Goal: Information Seeking & Learning: Learn about a topic

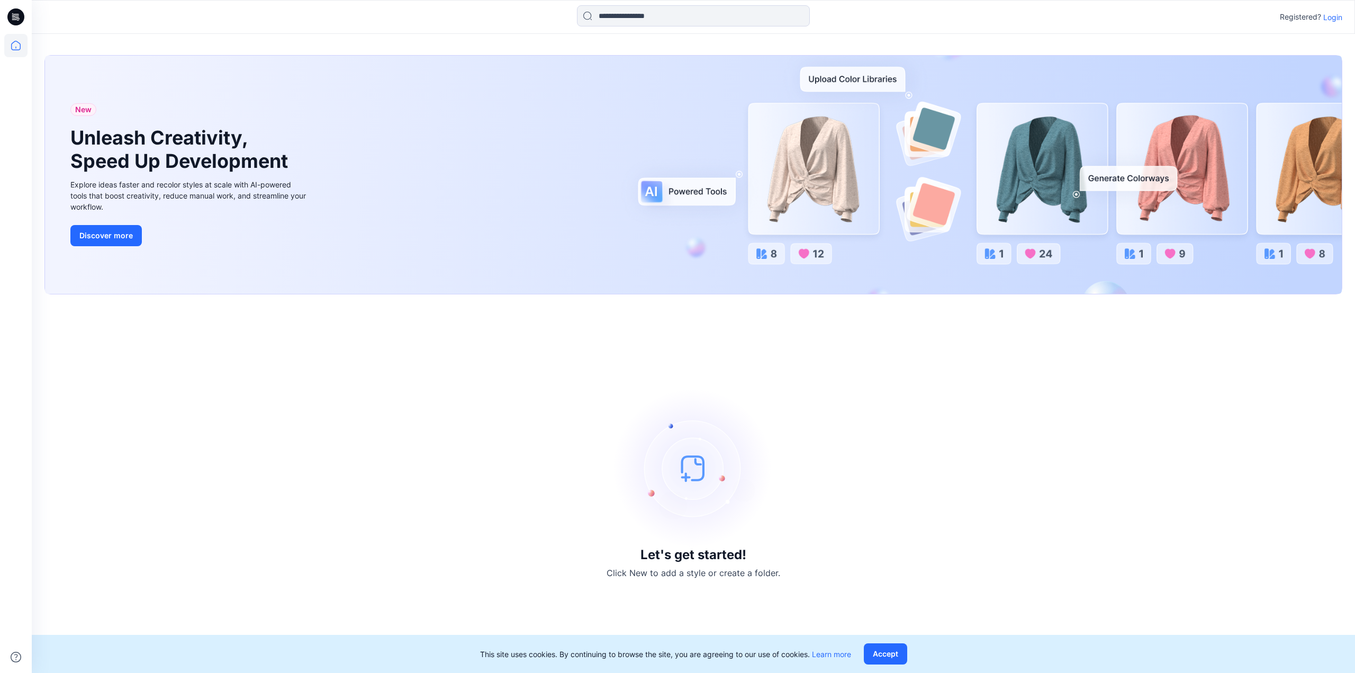
click at [1331, 17] on p "Login" at bounding box center [1333, 17] width 19 height 11
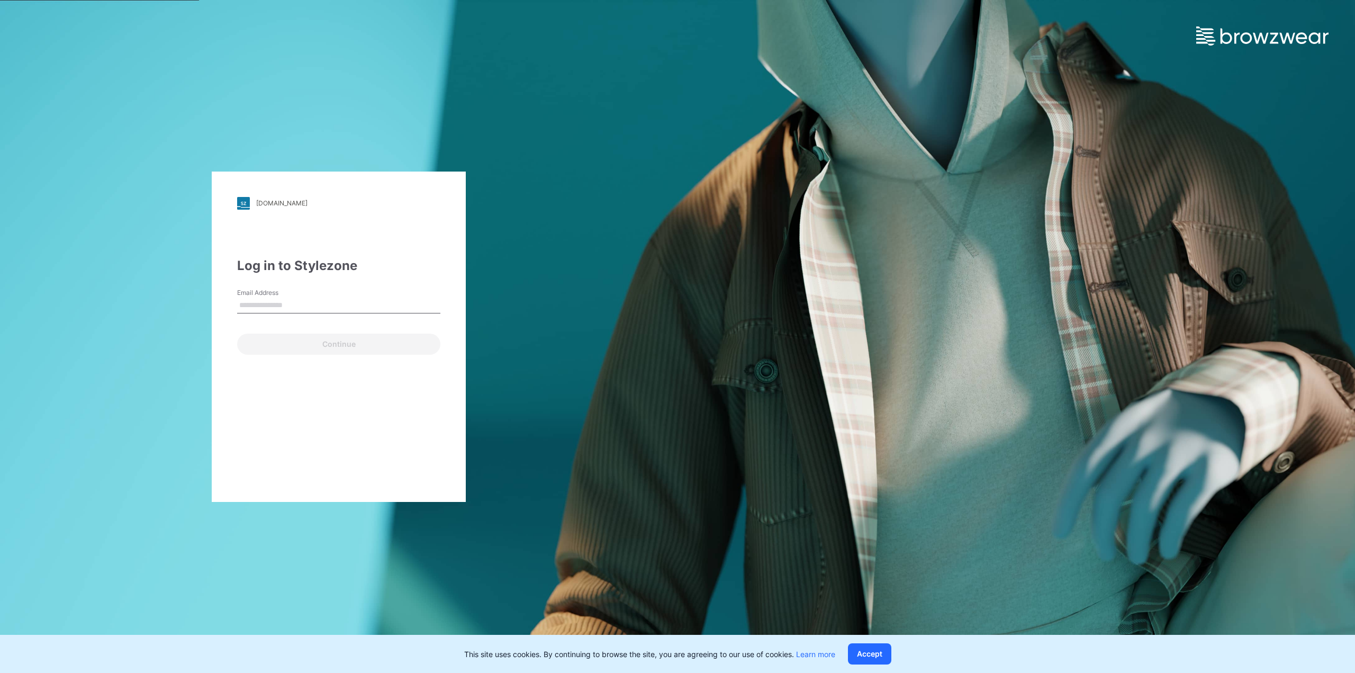
type input "**********"
click at [364, 348] on button "Continue" at bounding box center [338, 344] width 203 height 21
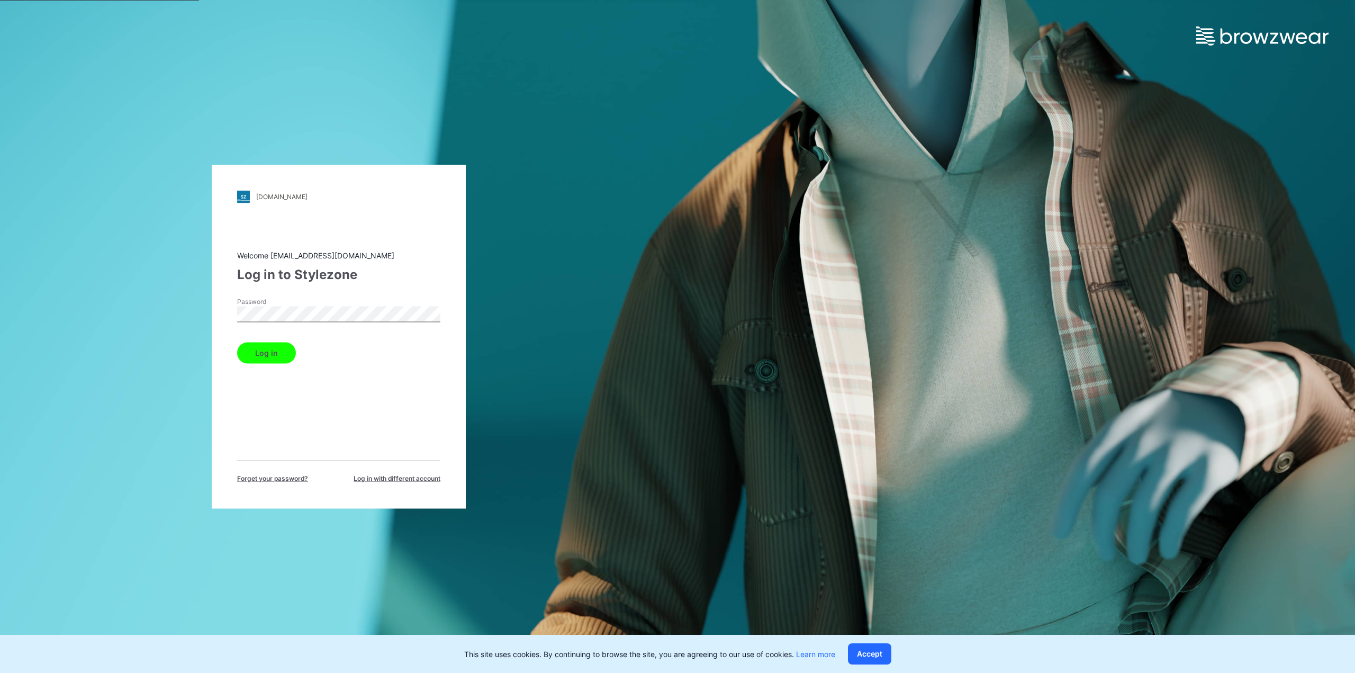
click at [281, 358] on button "Log in" at bounding box center [266, 352] width 59 height 21
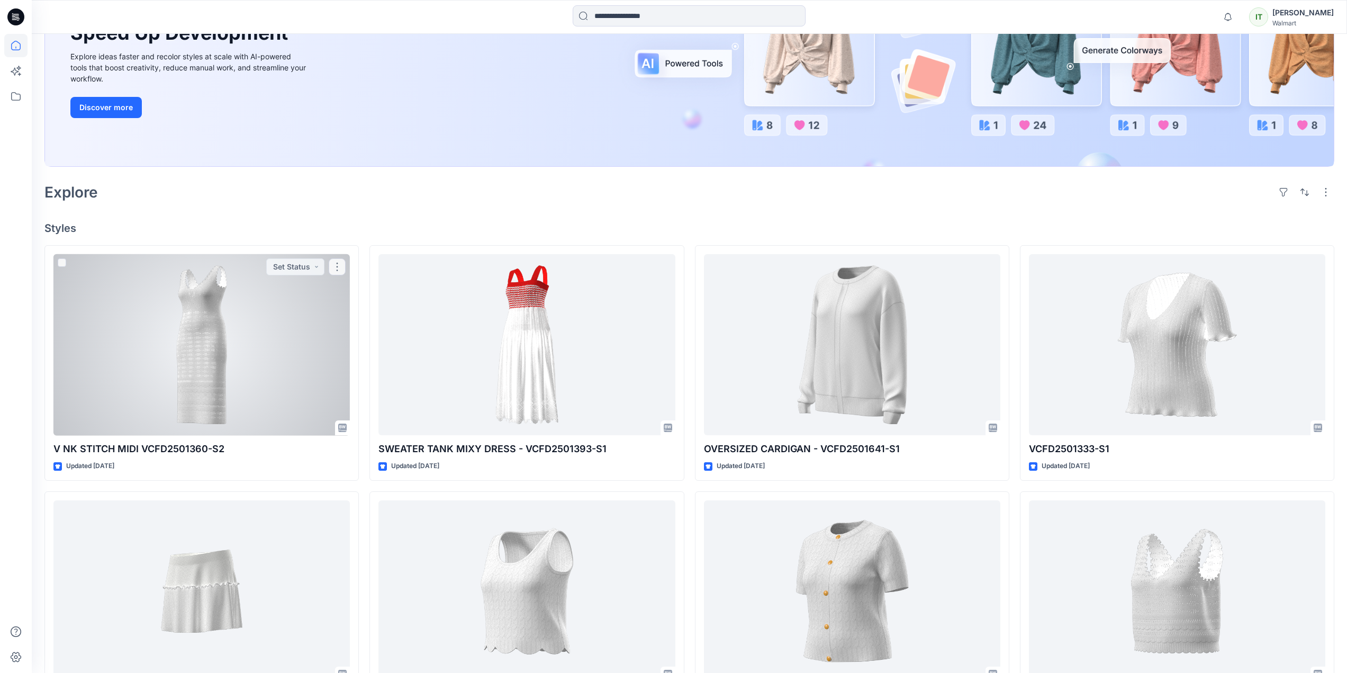
scroll to position [212, 0]
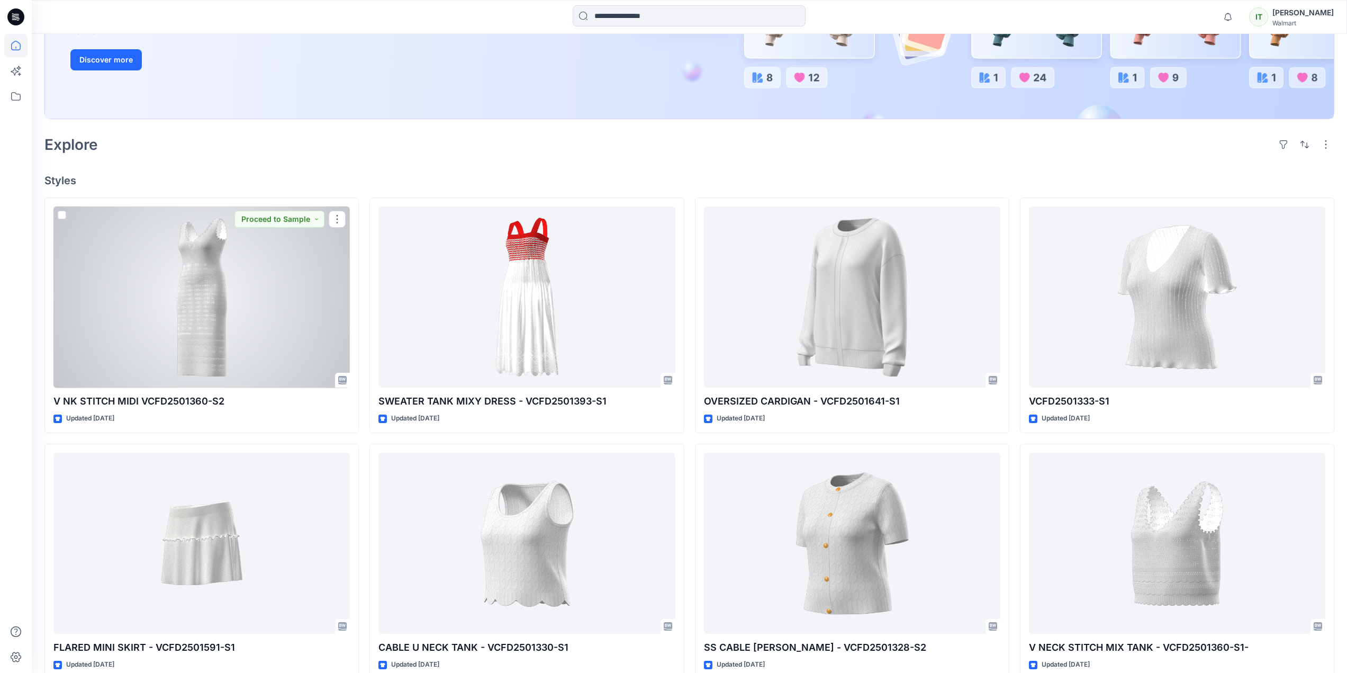
click at [300, 336] on div at bounding box center [201, 297] width 296 height 182
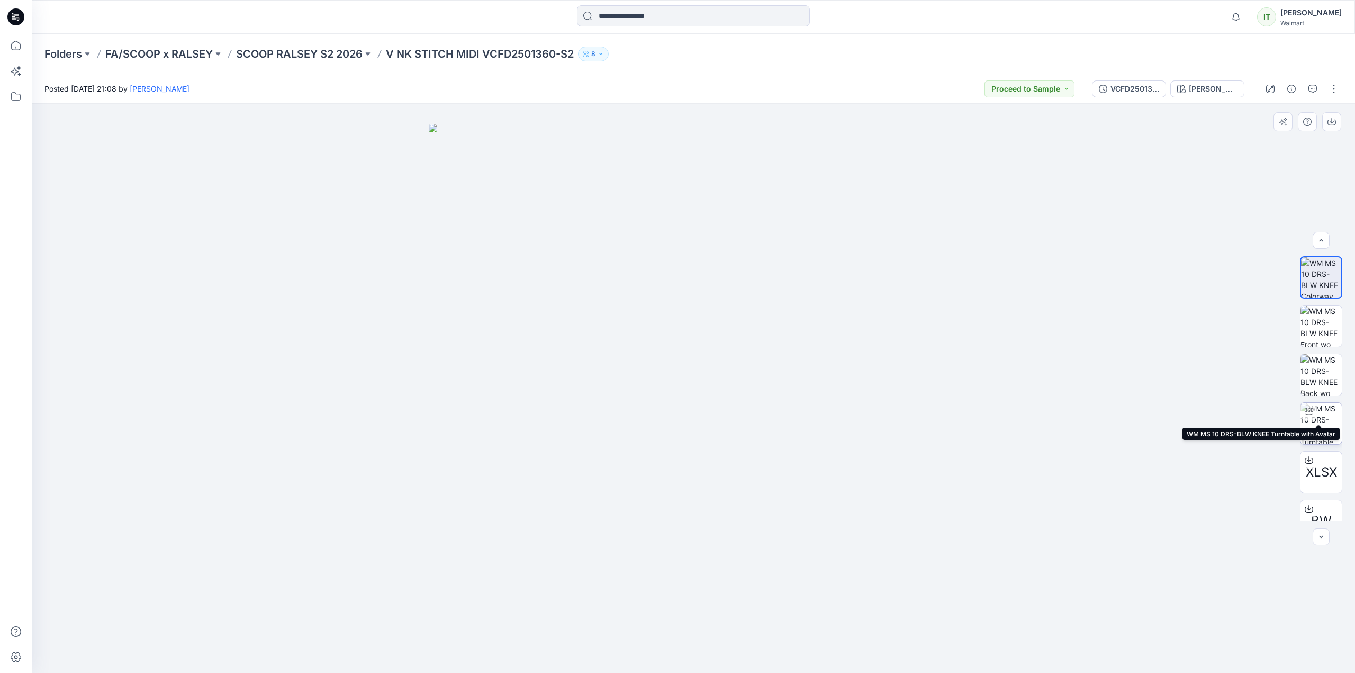
scroll to position [21, 0]
click at [1316, 88] on icon "button" at bounding box center [1313, 89] width 8 height 8
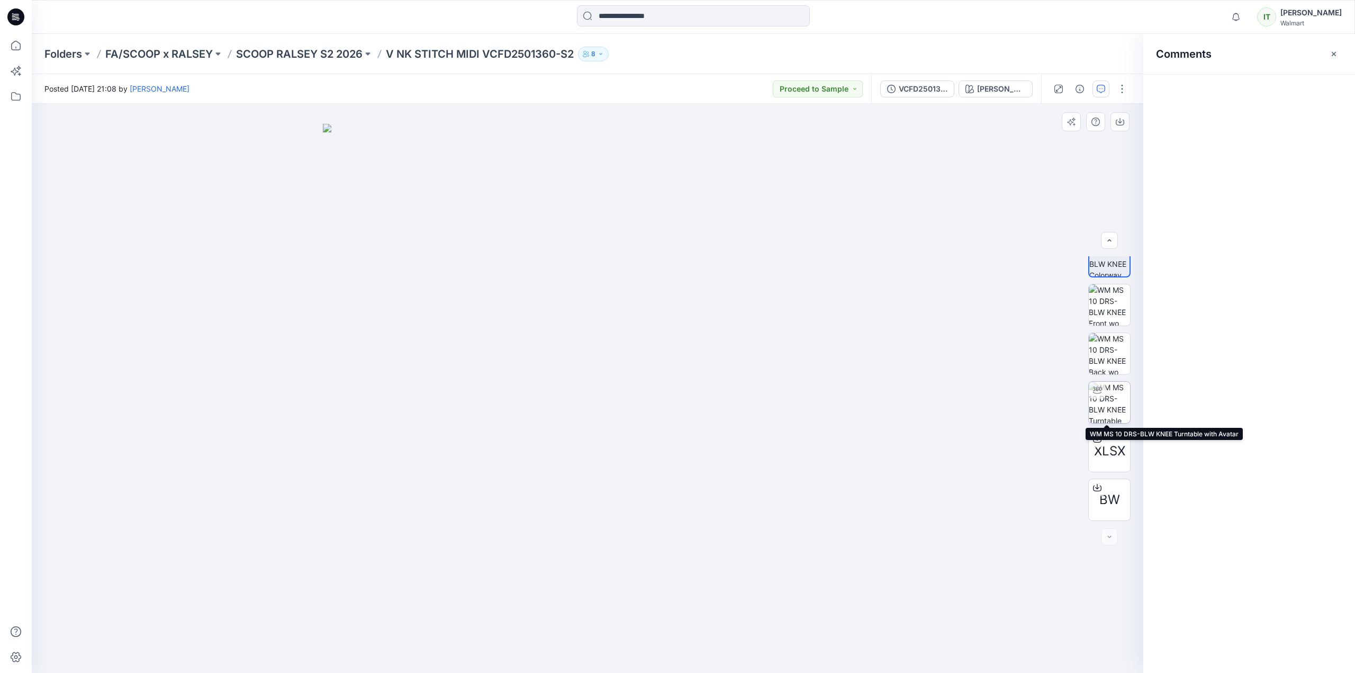
click at [1119, 410] on img at bounding box center [1109, 402] width 41 height 41
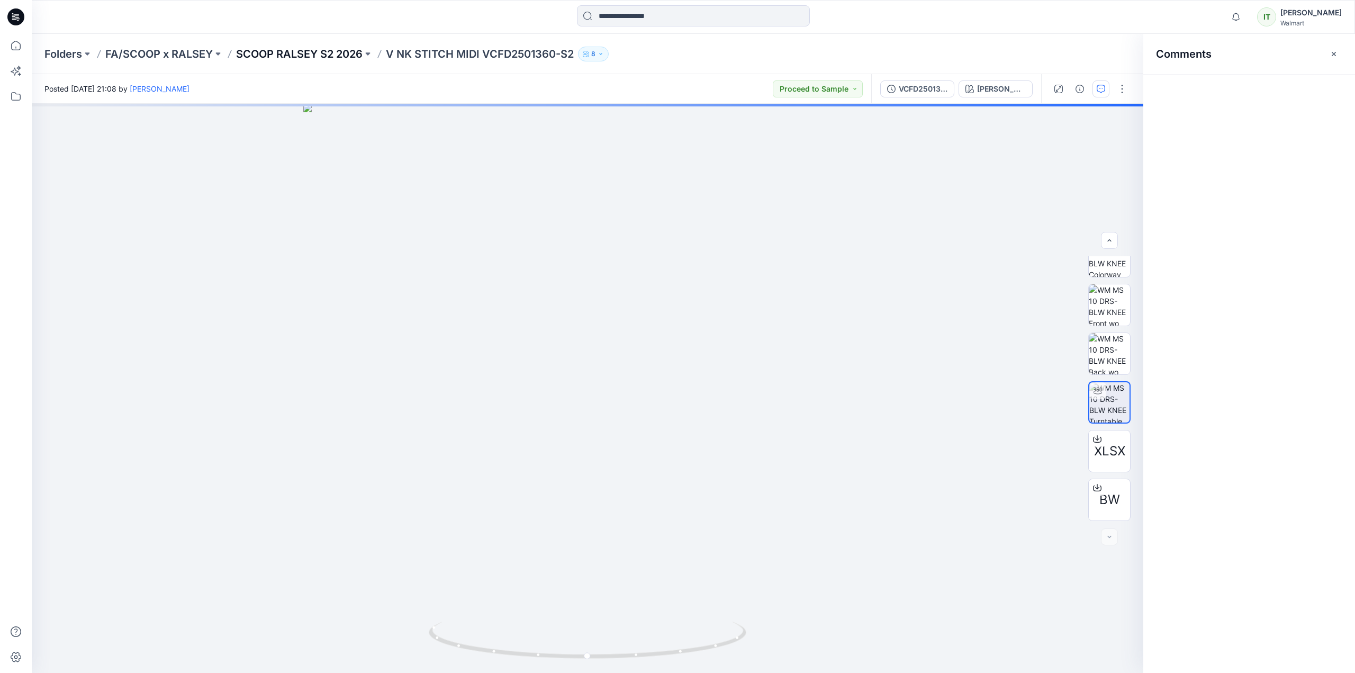
click at [296, 47] on p "SCOOP RALSEY S2 2026" at bounding box center [299, 54] width 127 height 15
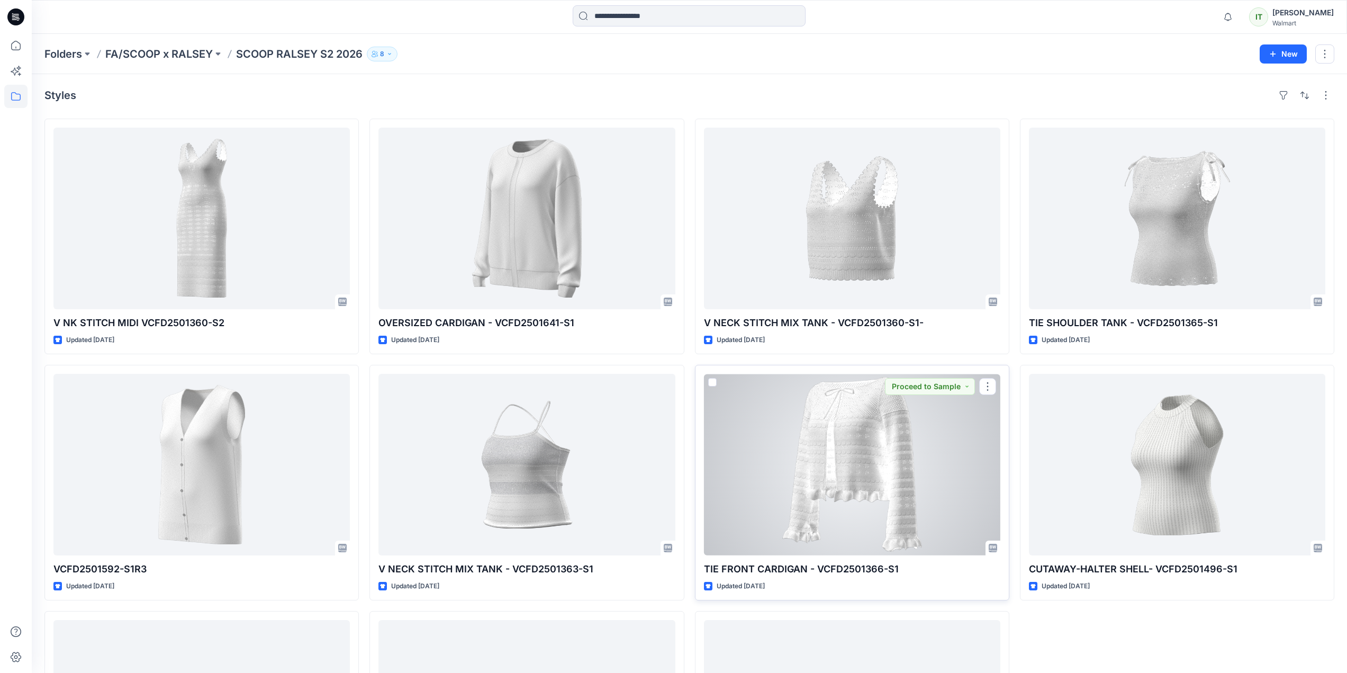
click at [803, 487] on div at bounding box center [852, 465] width 296 height 182
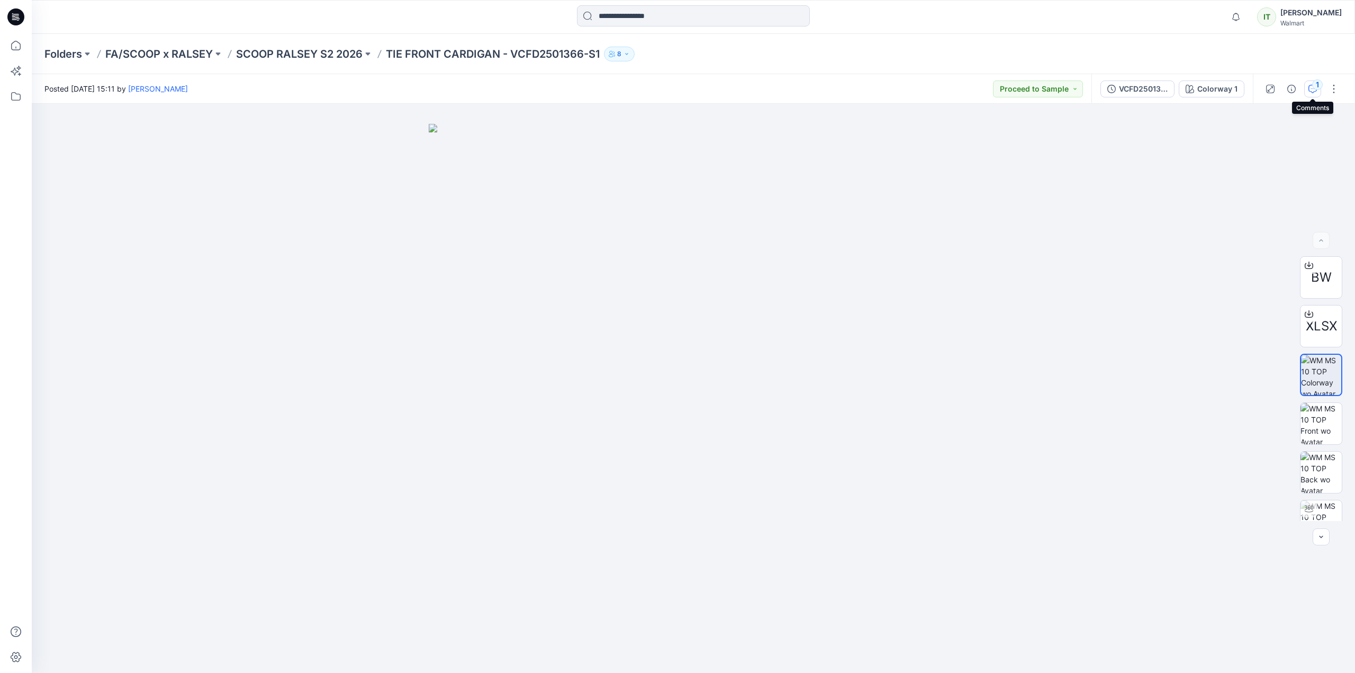
click at [1320, 88] on div "1" at bounding box center [1318, 84] width 11 height 11
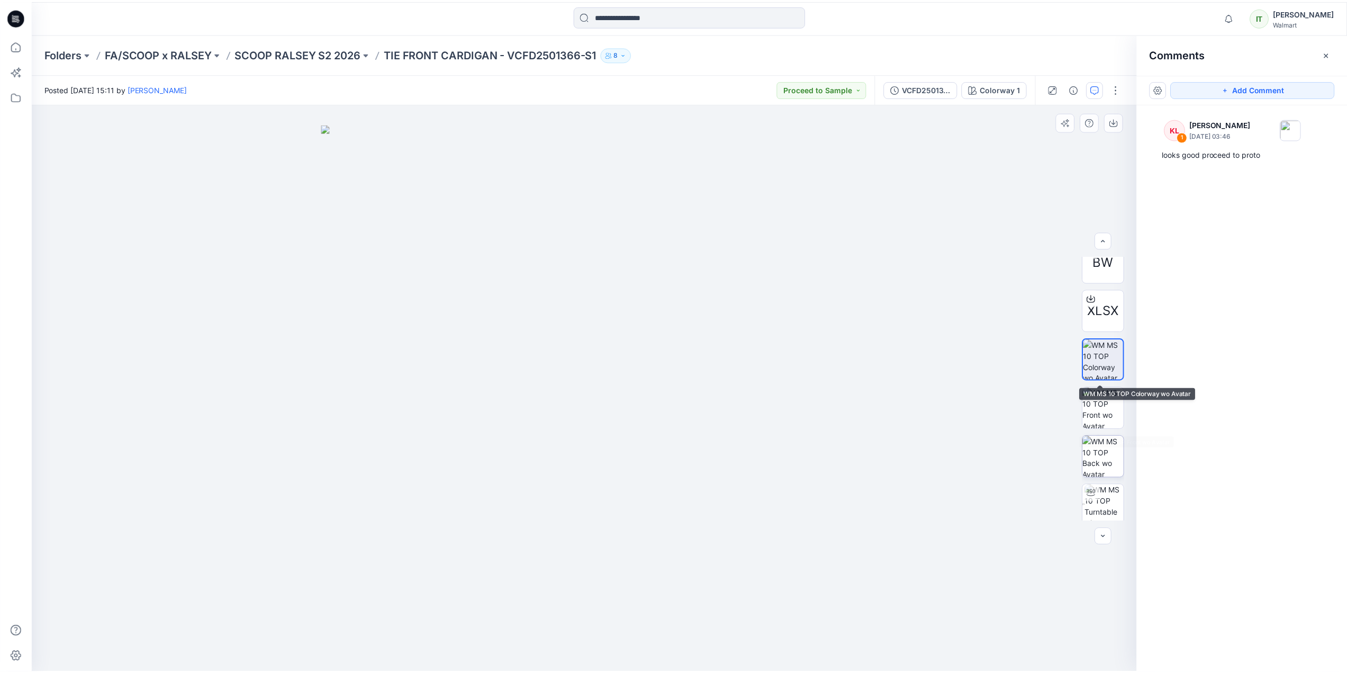
scroll to position [21, 0]
click at [334, 56] on p "SCOOP RALSEY S2 2026" at bounding box center [299, 54] width 127 height 15
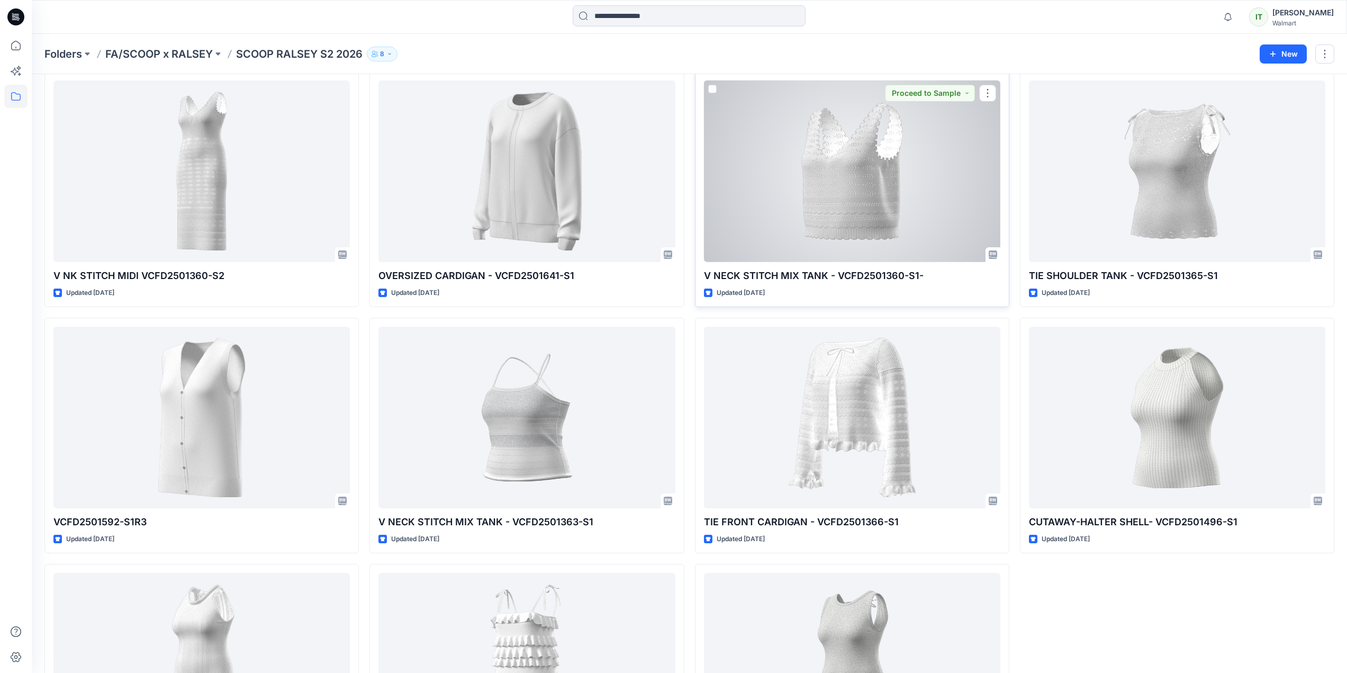
scroll to position [28, 0]
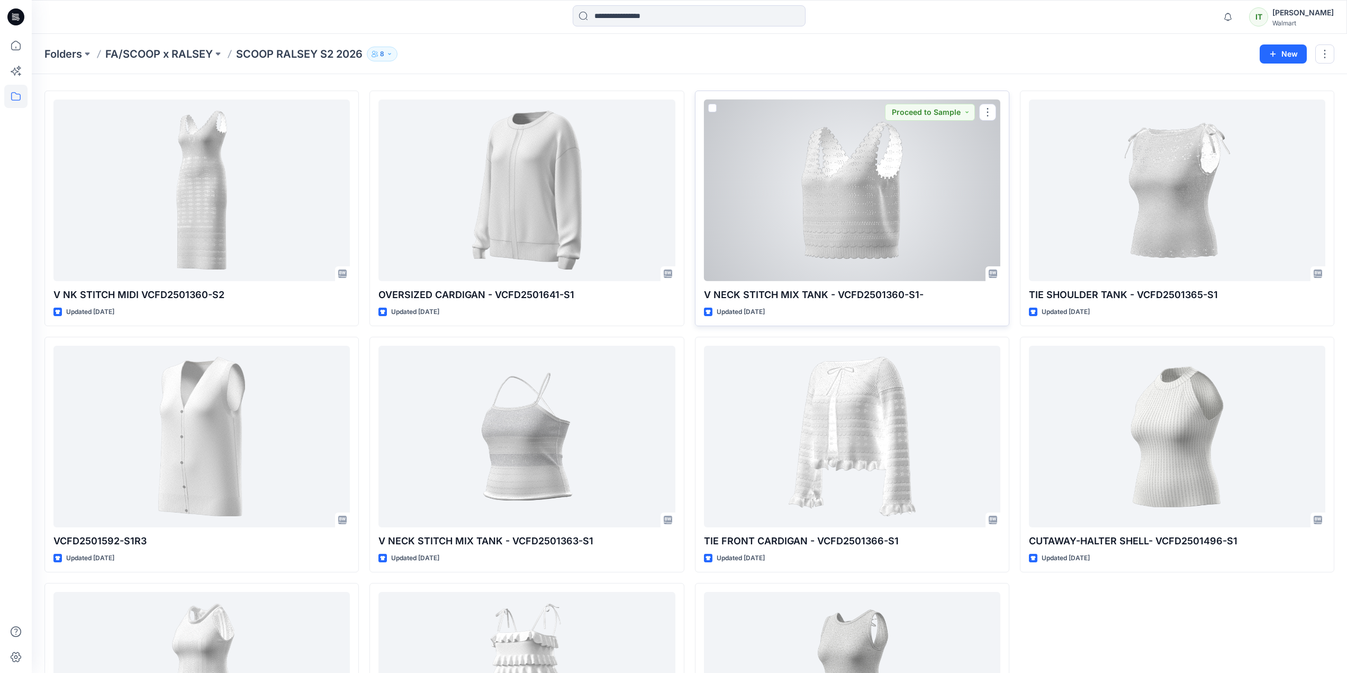
click at [787, 214] on div at bounding box center [852, 191] width 296 height 182
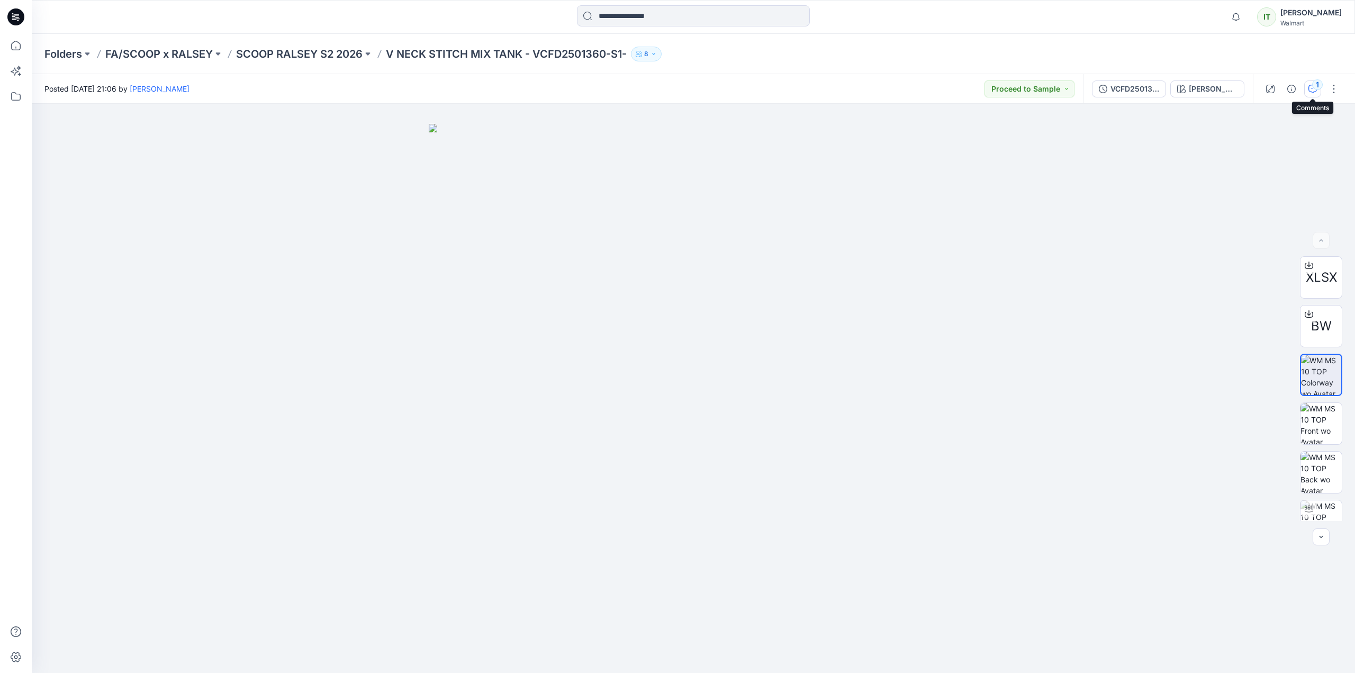
click at [1318, 87] on div "1" at bounding box center [1318, 84] width 11 height 11
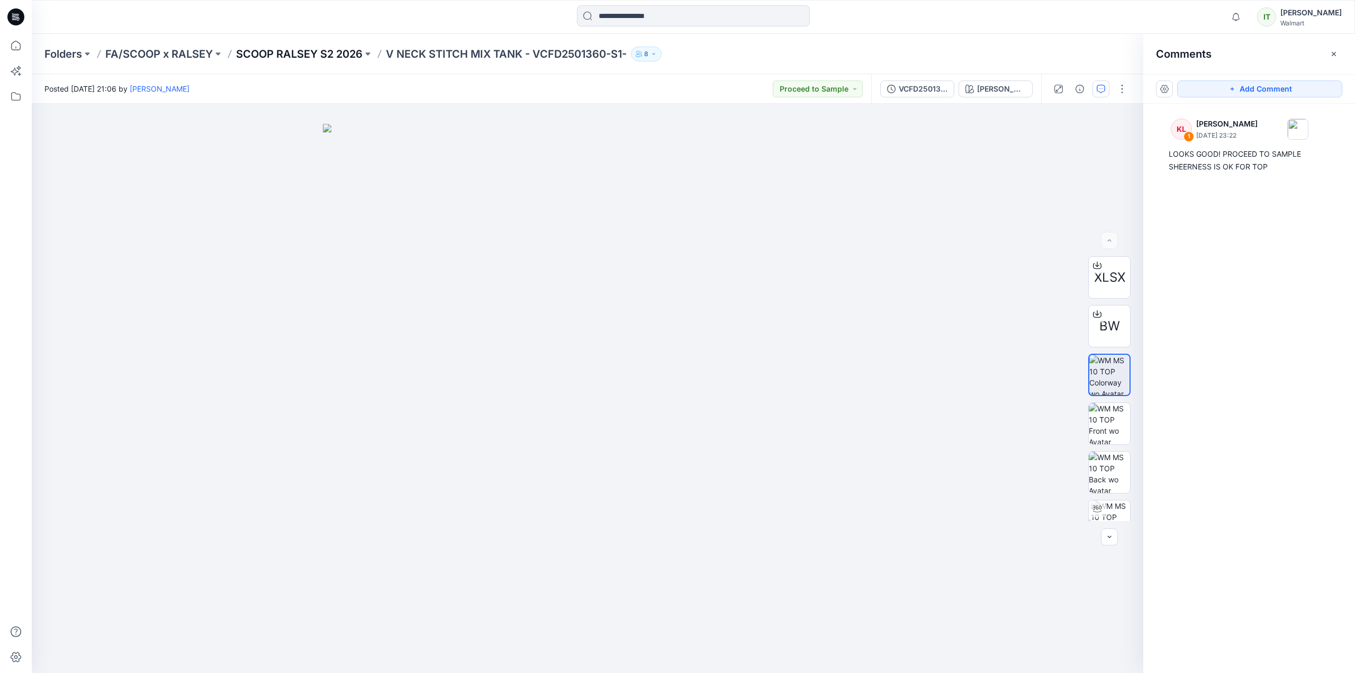
click at [336, 59] on p "SCOOP RALSEY S2 2026" at bounding box center [299, 54] width 127 height 15
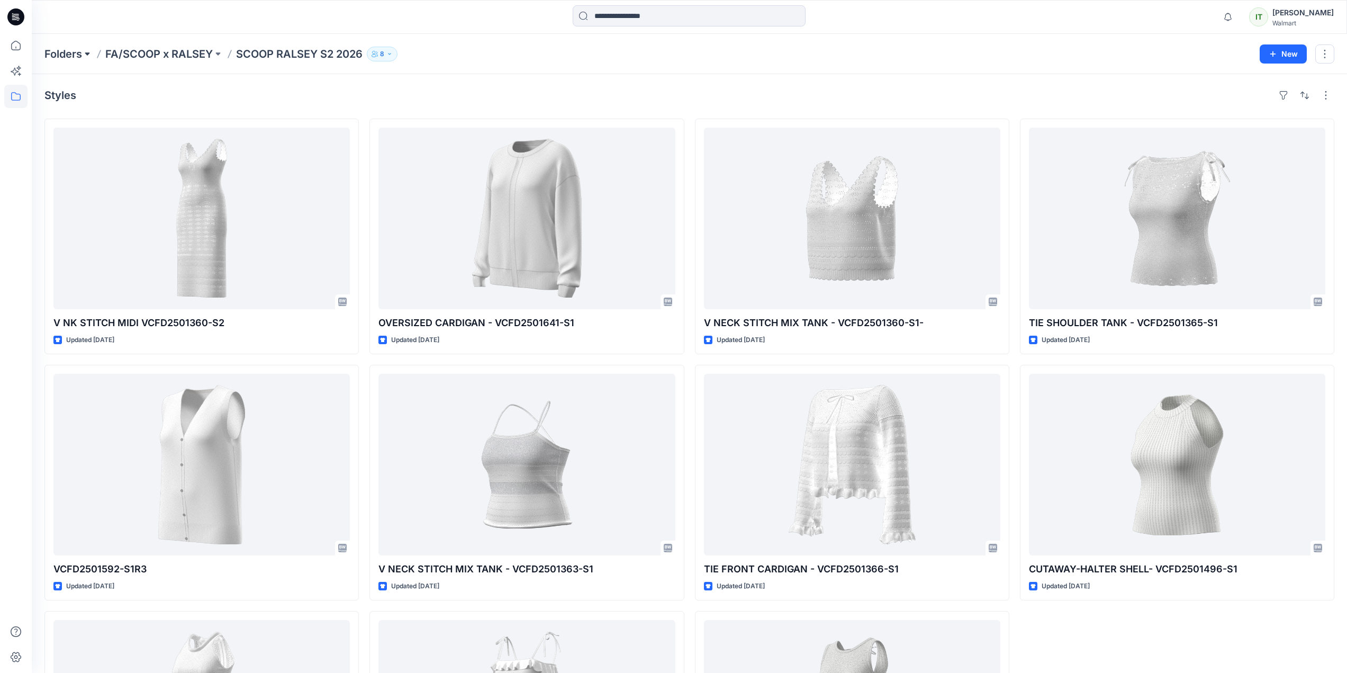
click at [88, 56] on button at bounding box center [87, 54] width 11 height 15
click at [1317, 22] on div "Walmart" at bounding box center [1303, 23] width 61 height 8
click at [1236, 172] on div "Sign out" at bounding box center [1255, 166] width 155 height 20
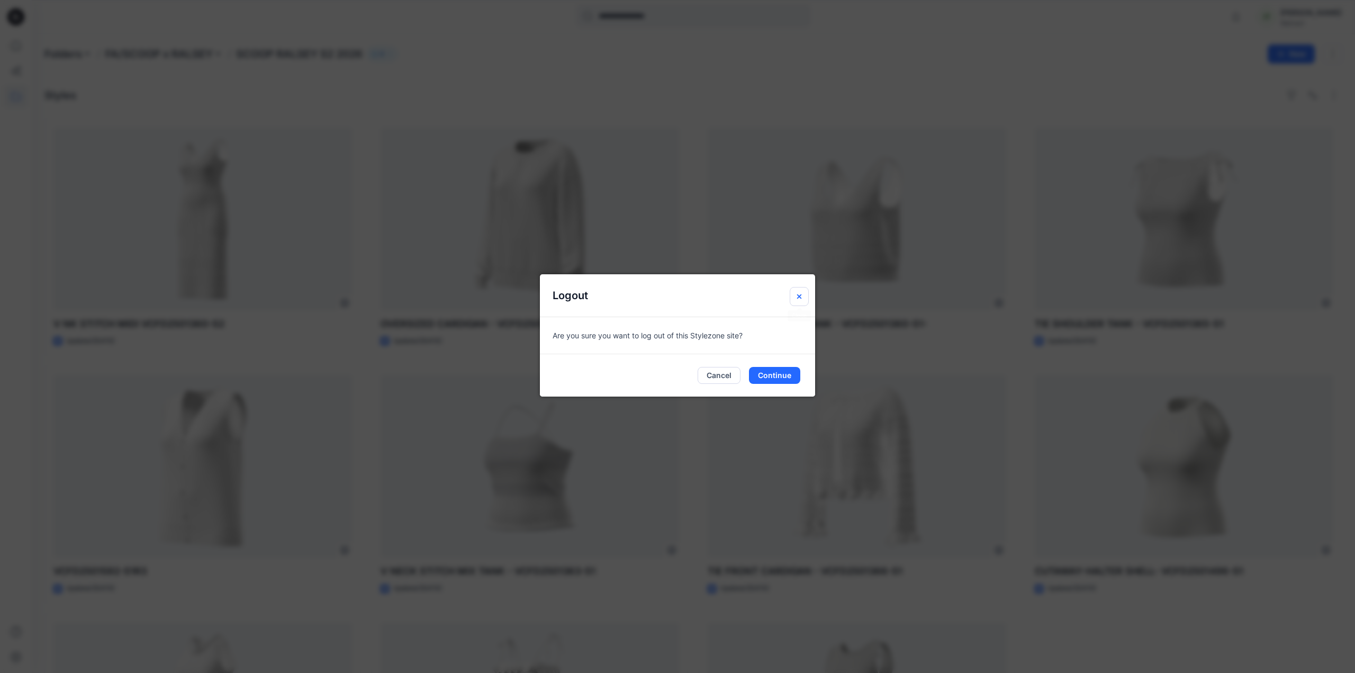
click at [797, 293] on icon "Close" at bounding box center [799, 296] width 8 height 8
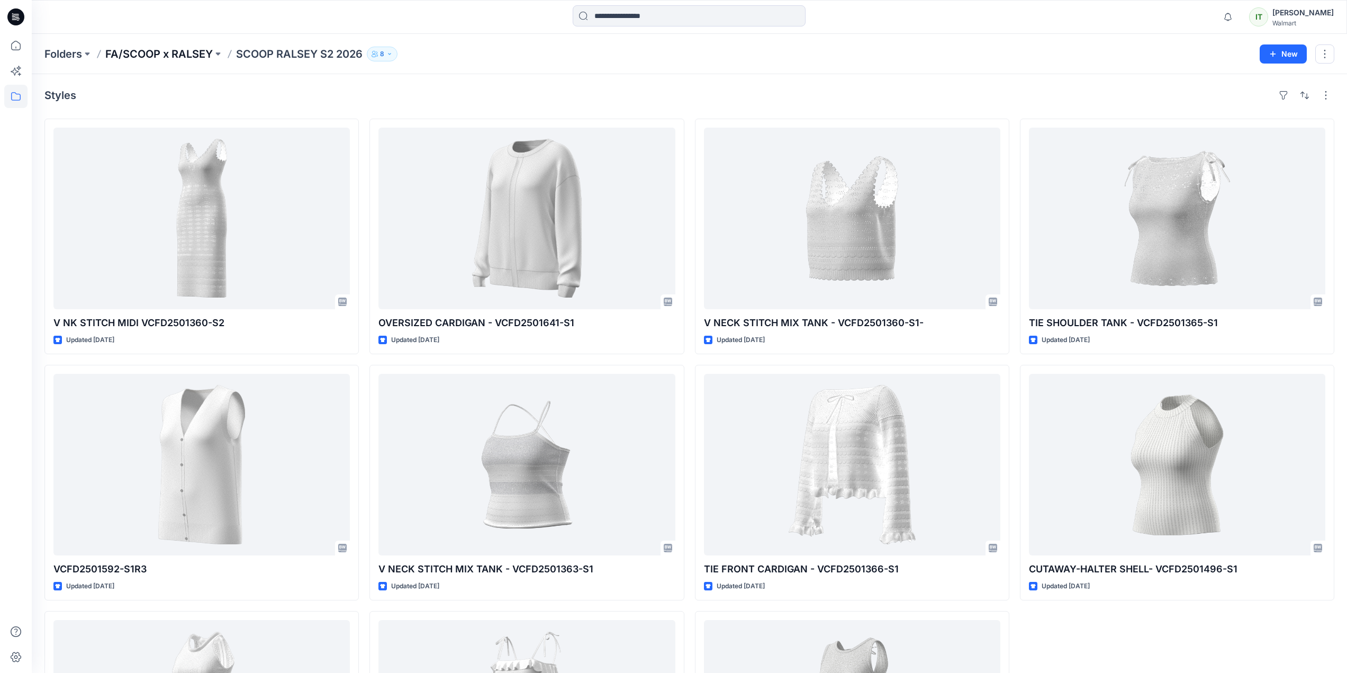
click at [184, 50] on p "FA/SCOOP x RALSEY" at bounding box center [158, 54] width 107 height 15
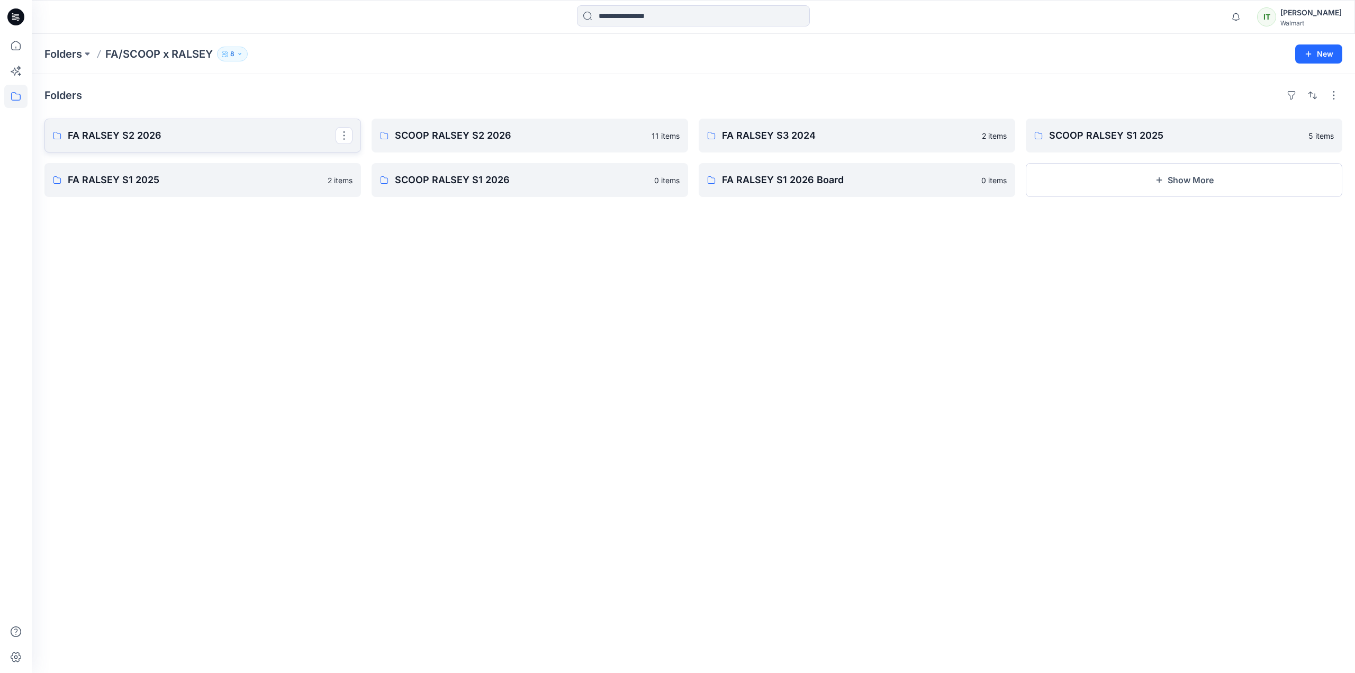
click at [275, 132] on p "FA RALSEY S2 2026" at bounding box center [202, 135] width 268 height 15
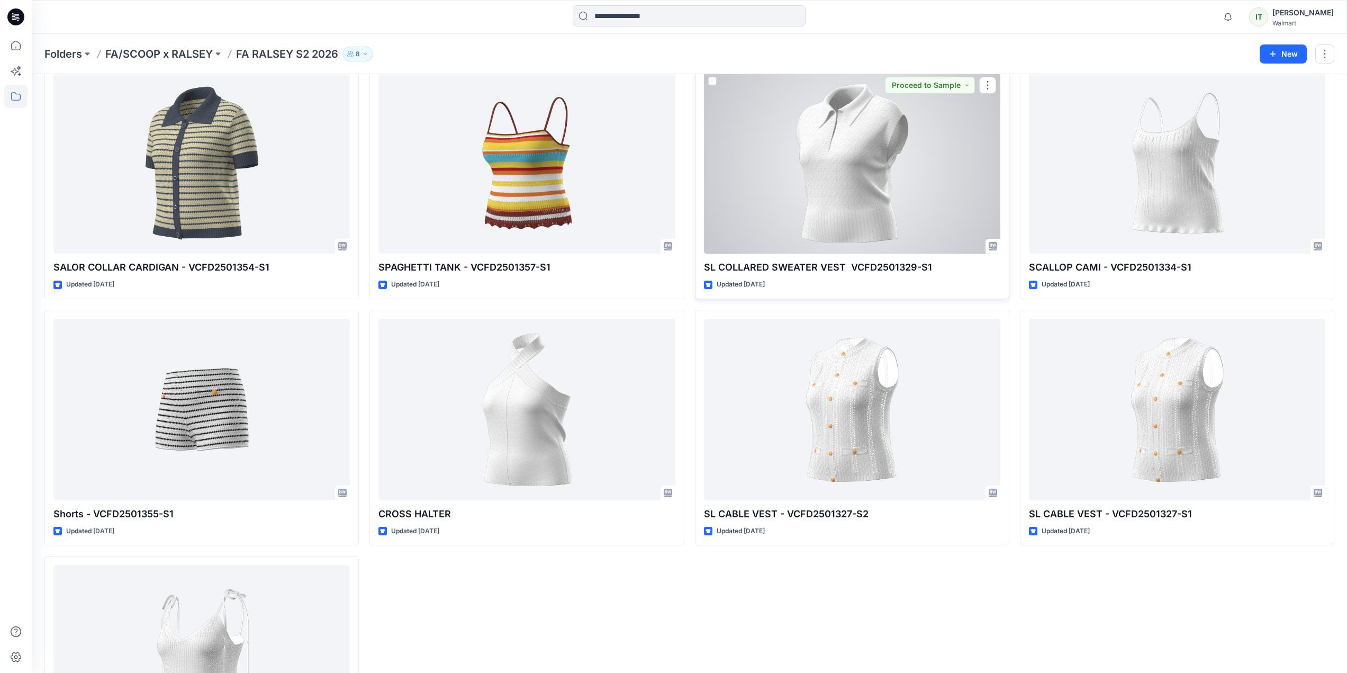
scroll to position [913, 0]
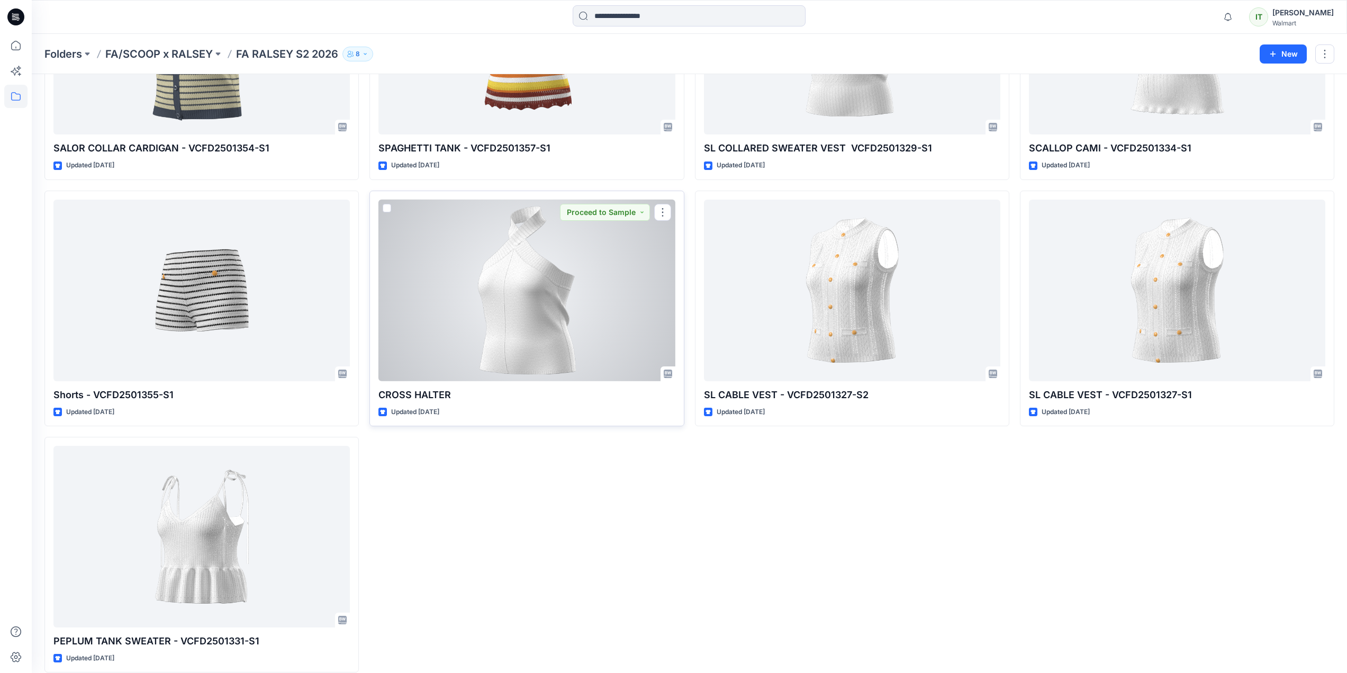
click at [586, 299] on div at bounding box center [527, 291] width 296 height 182
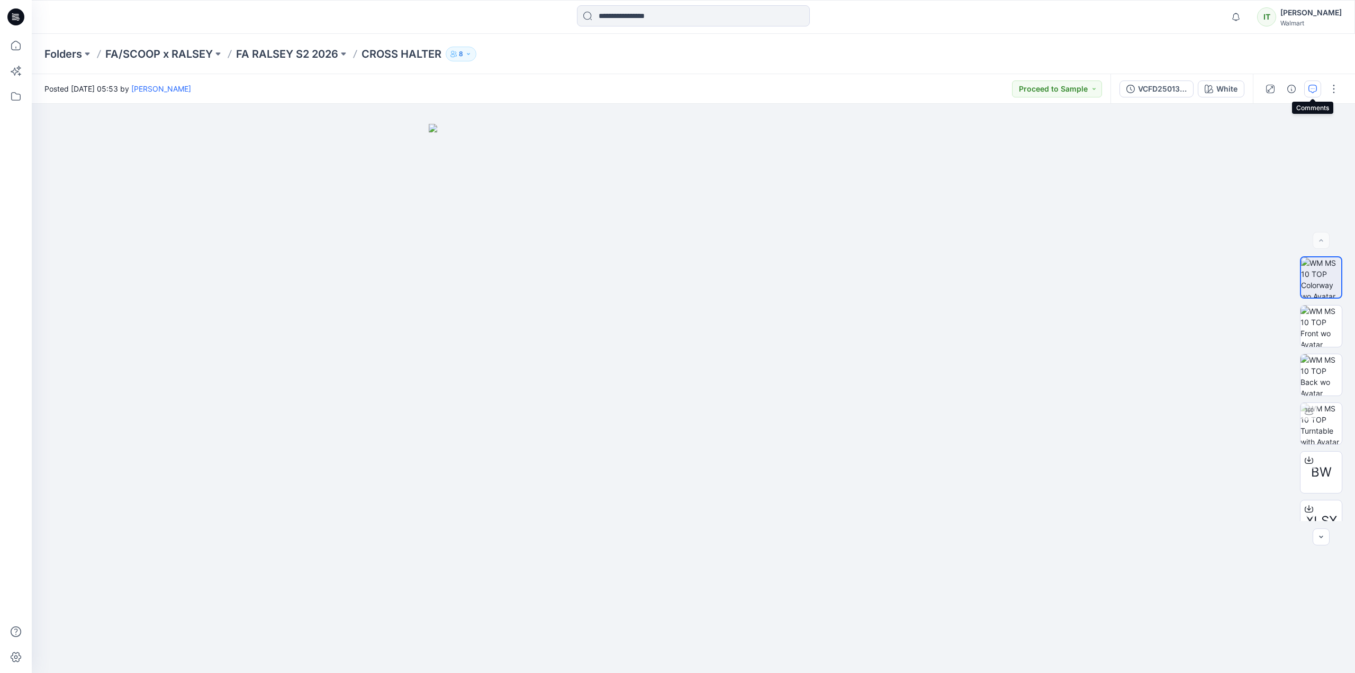
click at [1321, 93] on button "button" at bounding box center [1313, 88] width 17 height 17
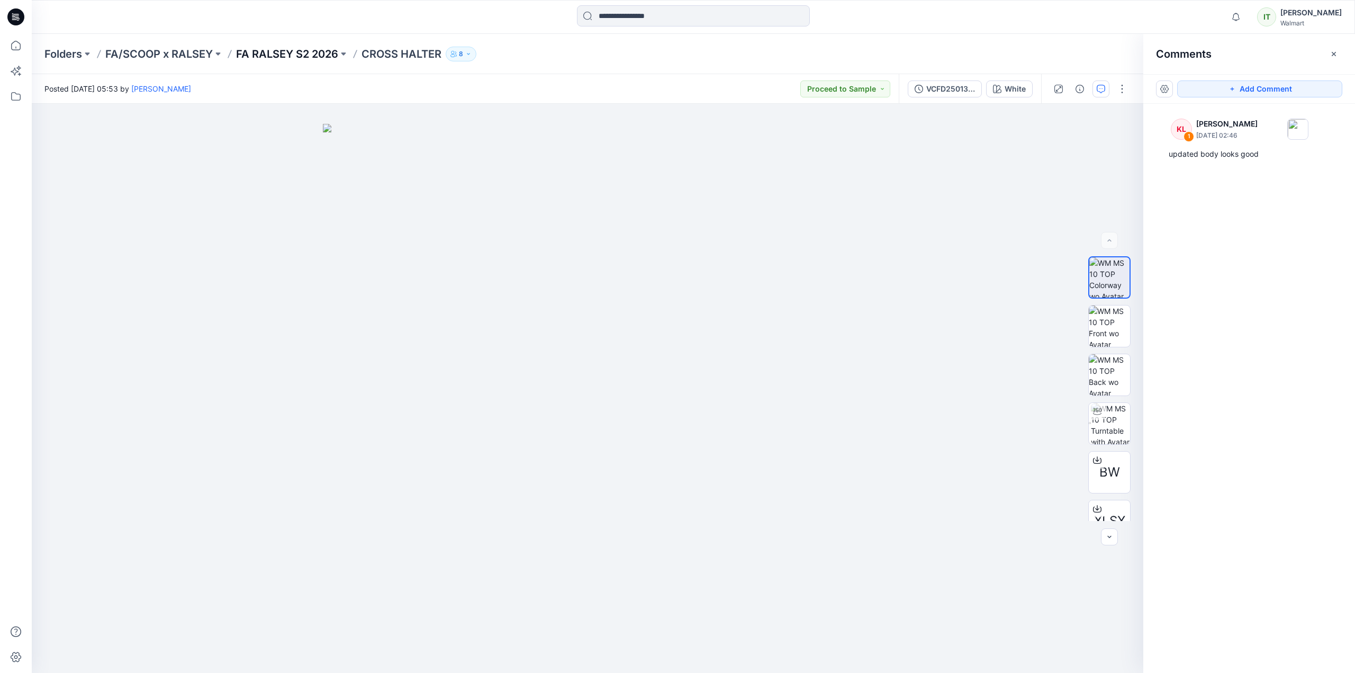
click at [294, 55] on p "FA RALSEY S2 2026" at bounding box center [287, 54] width 102 height 15
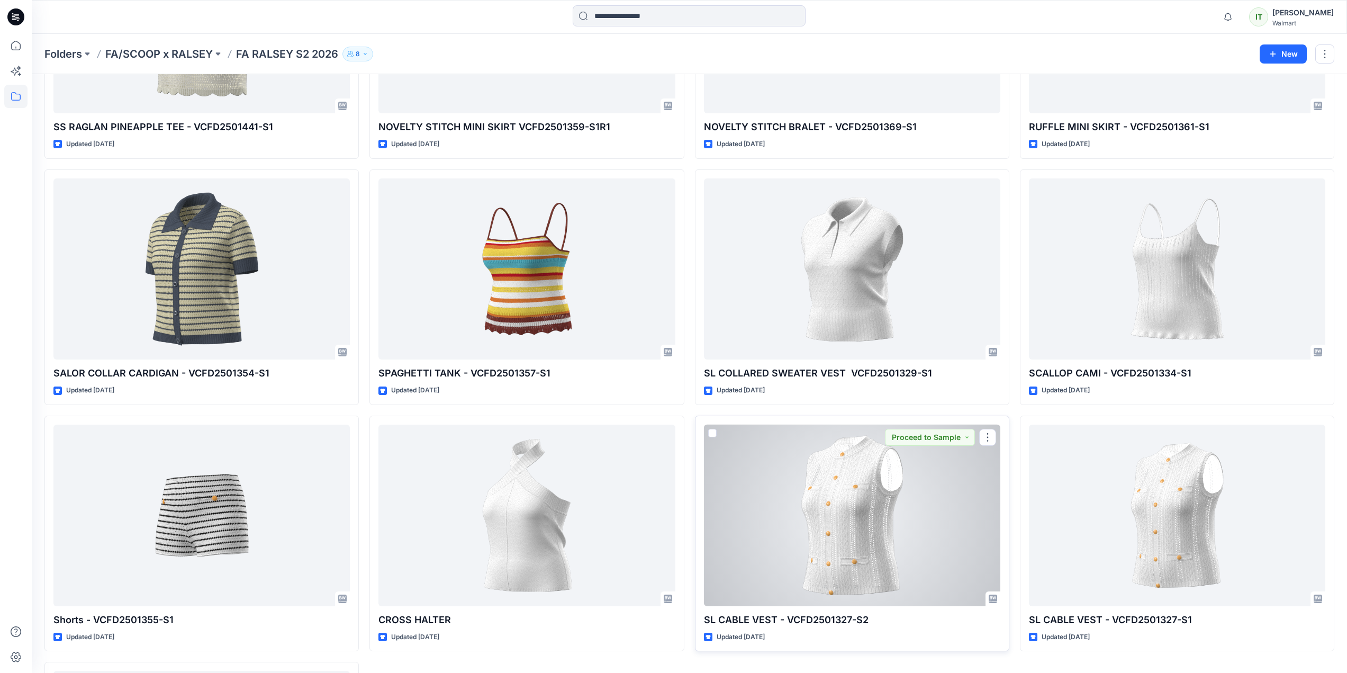
scroll to position [925, 0]
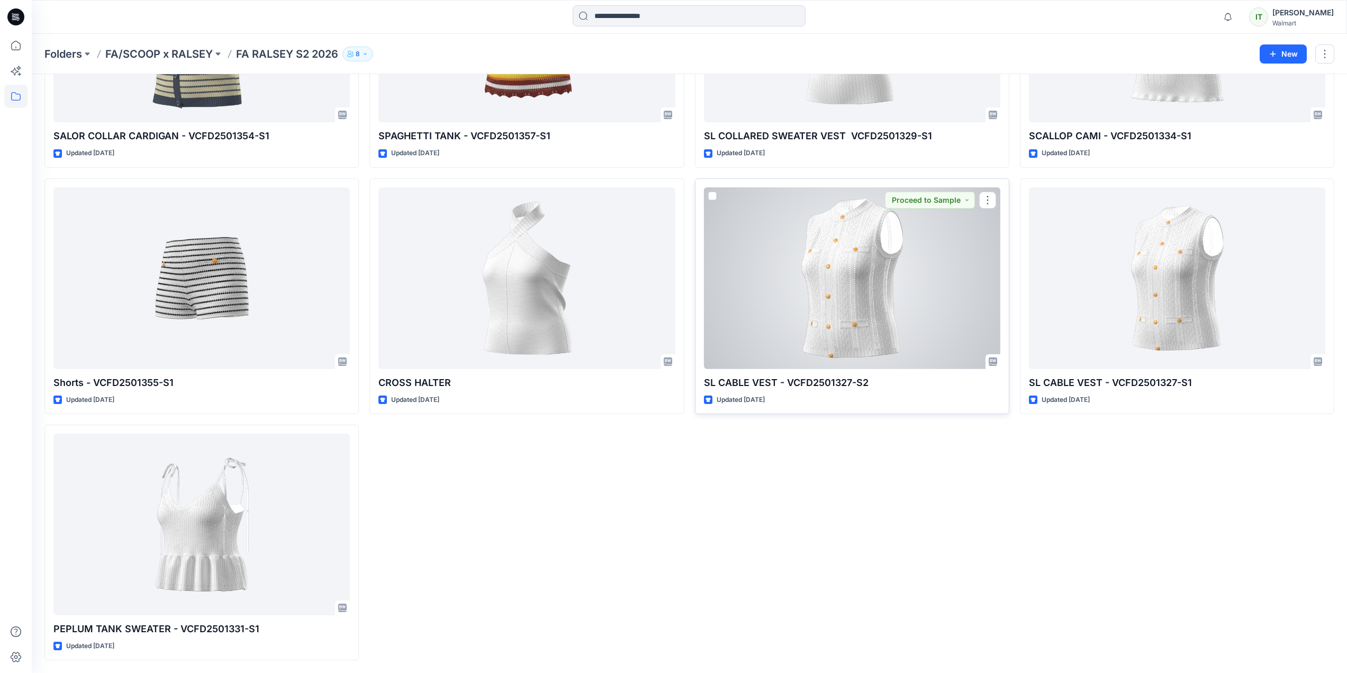
click at [891, 340] on div at bounding box center [852, 278] width 296 height 182
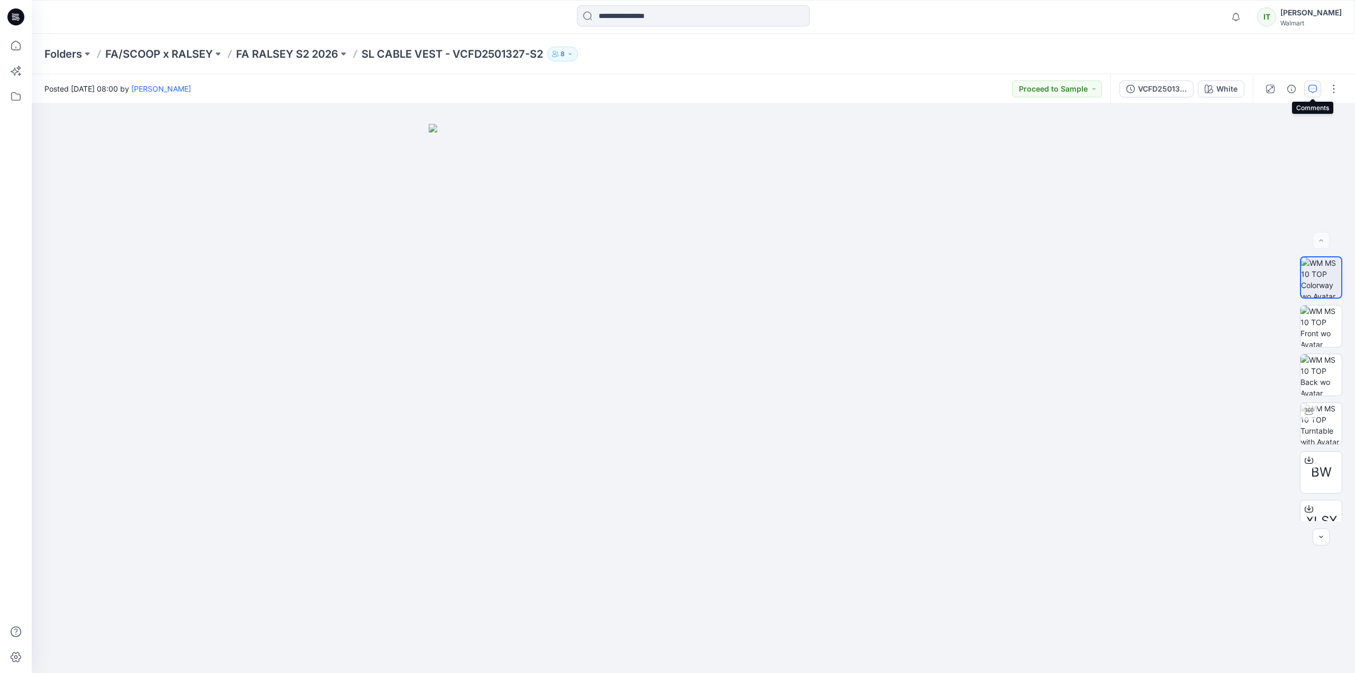
click at [1309, 87] on icon "button" at bounding box center [1313, 89] width 8 height 8
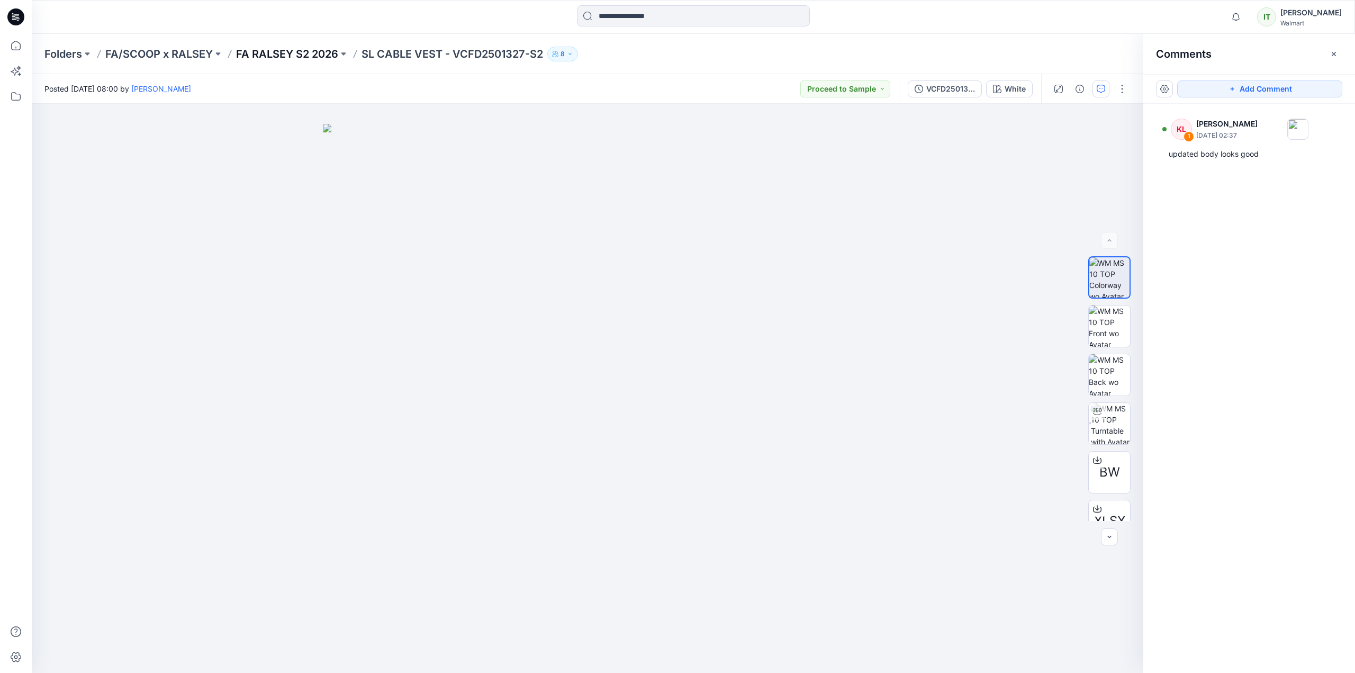
click at [323, 58] on p "FA RALSEY S2 2026" at bounding box center [287, 54] width 102 height 15
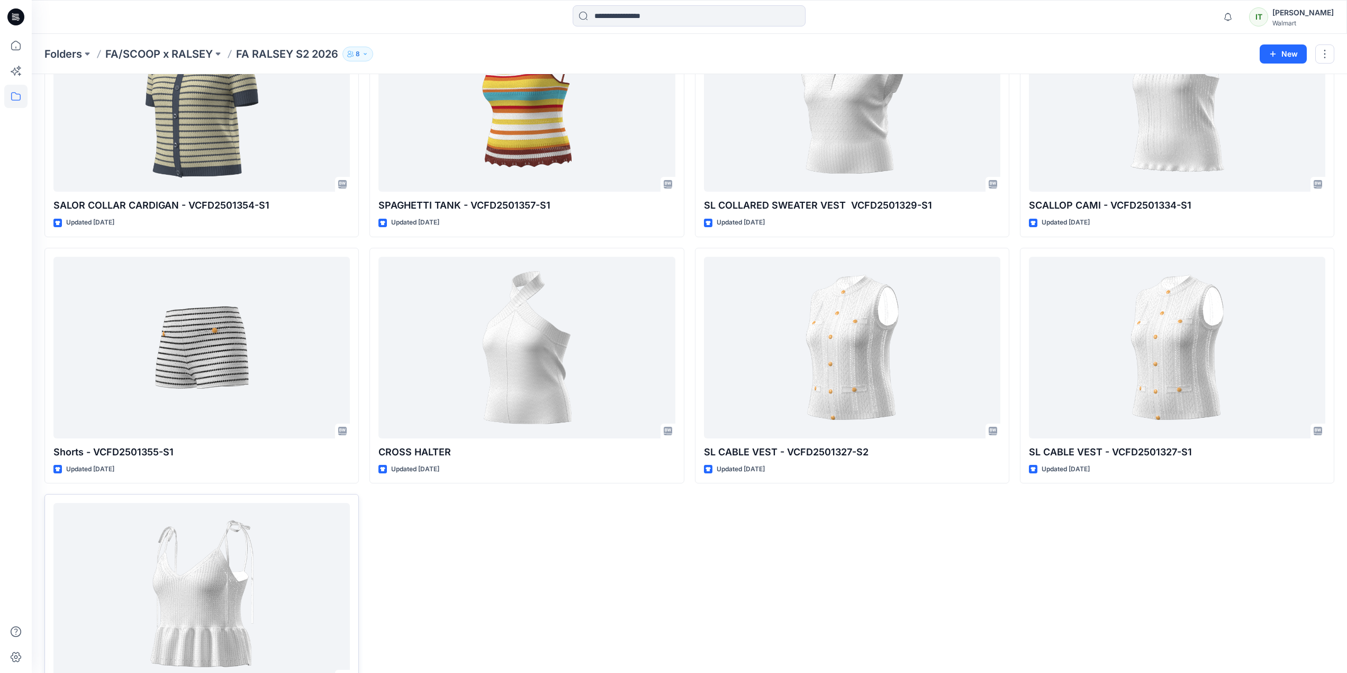
scroll to position [925, 0]
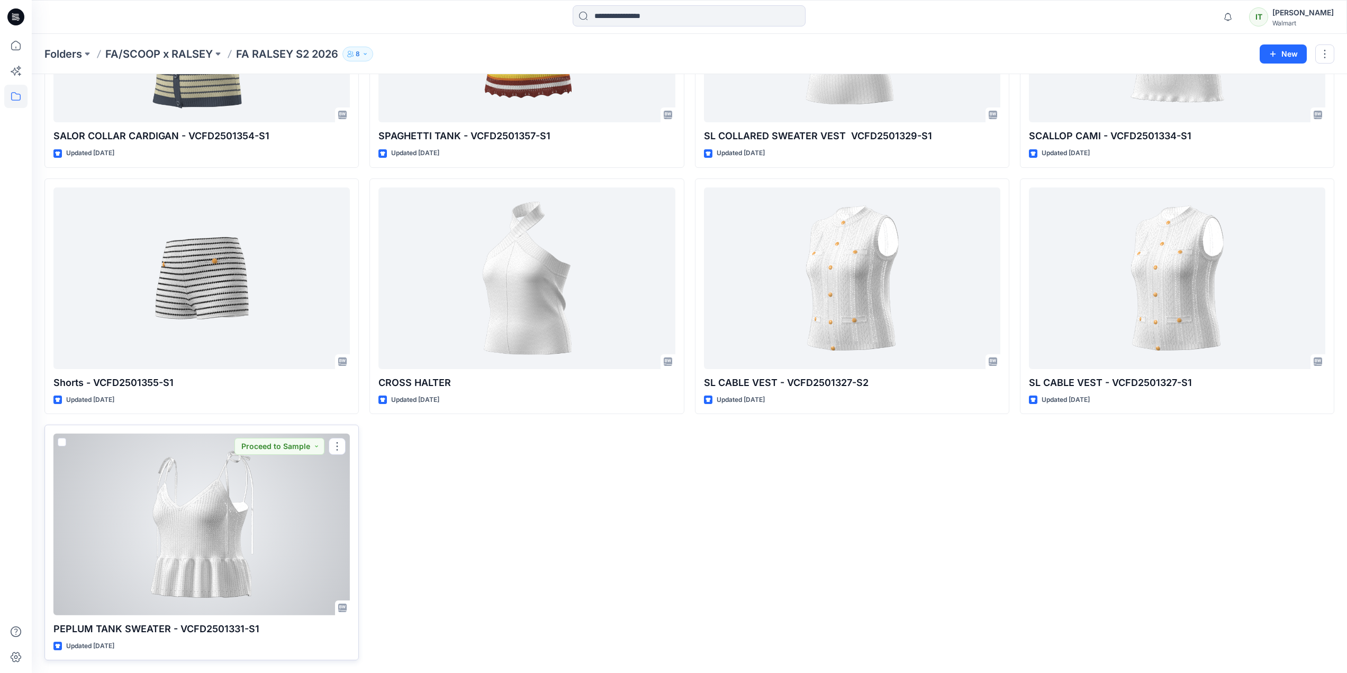
click at [225, 556] on div at bounding box center [201, 525] width 296 height 182
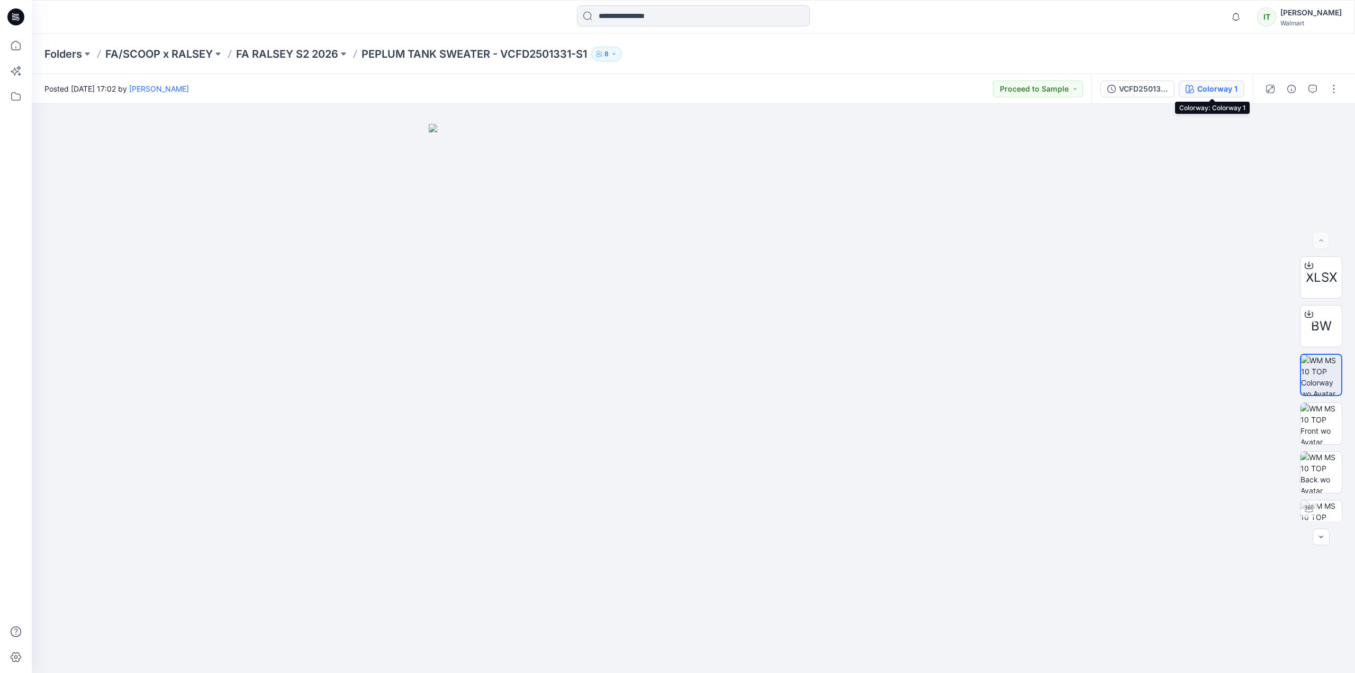
click at [1192, 92] on icon "button" at bounding box center [1190, 89] width 8 height 8
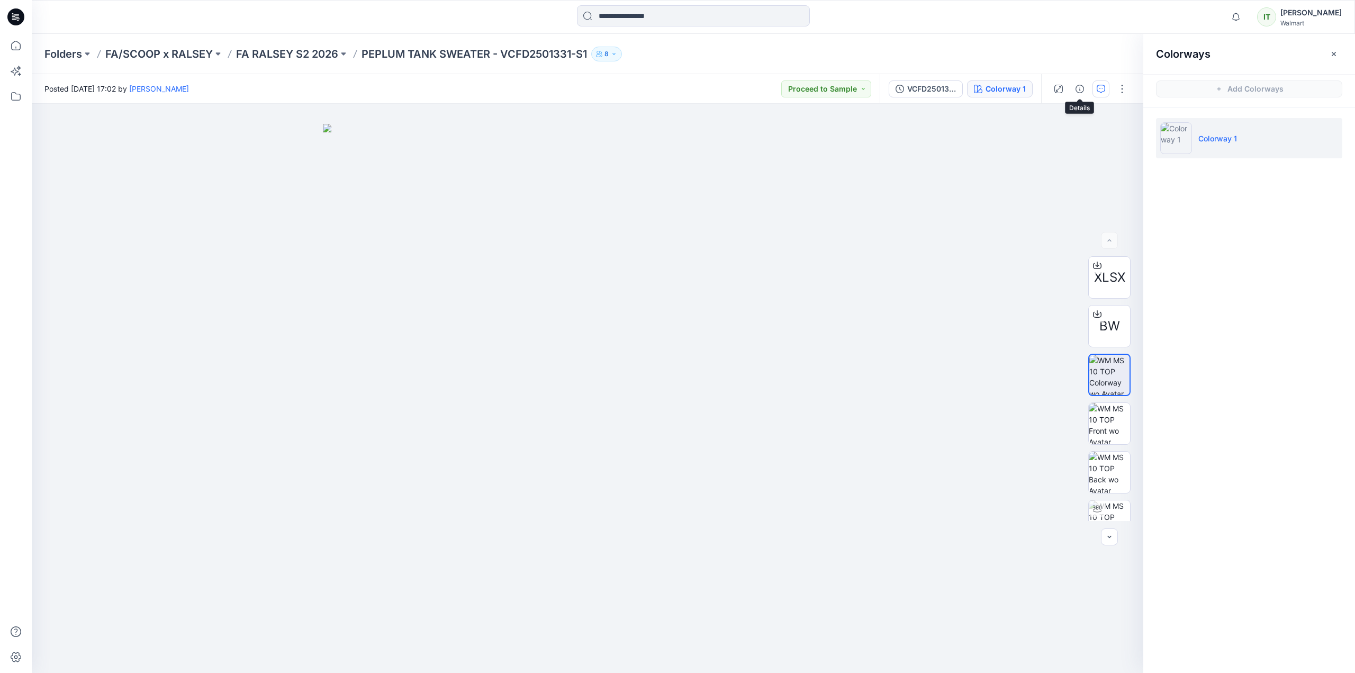
click at [1097, 88] on icon "button" at bounding box center [1101, 89] width 8 height 8
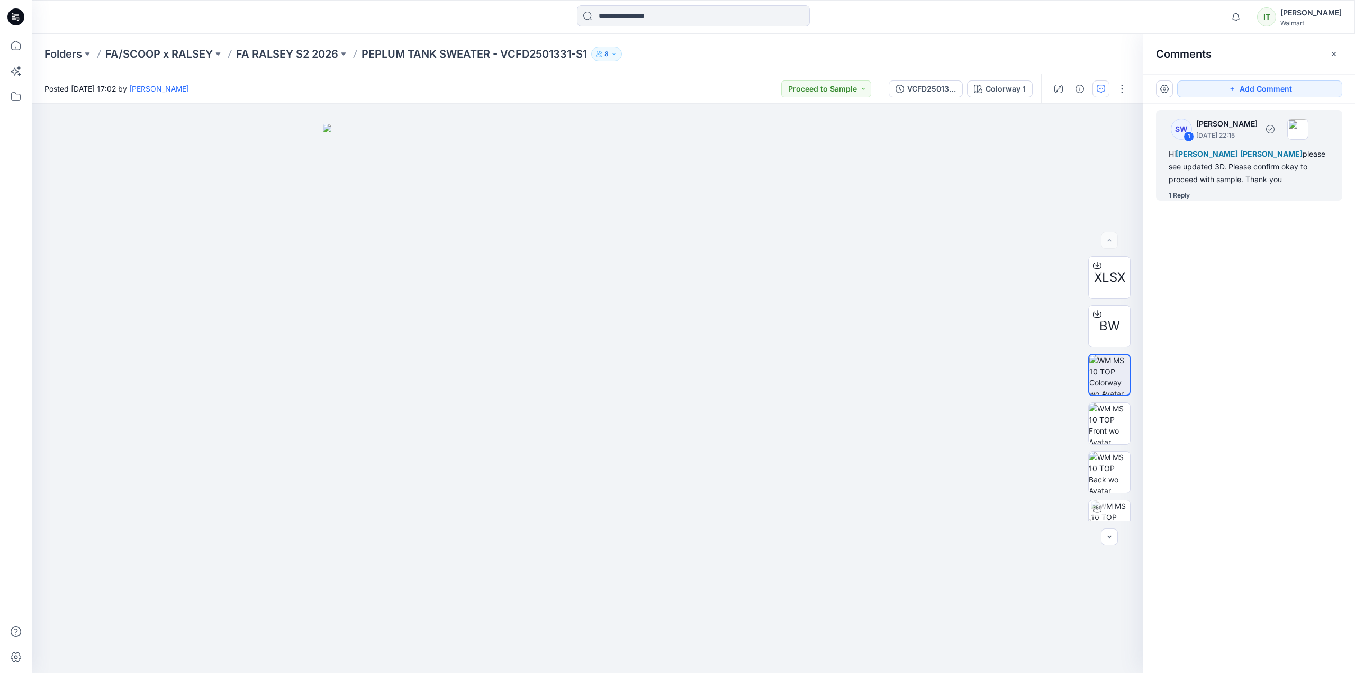
click at [1174, 197] on div "1 Reply" at bounding box center [1179, 195] width 21 height 11
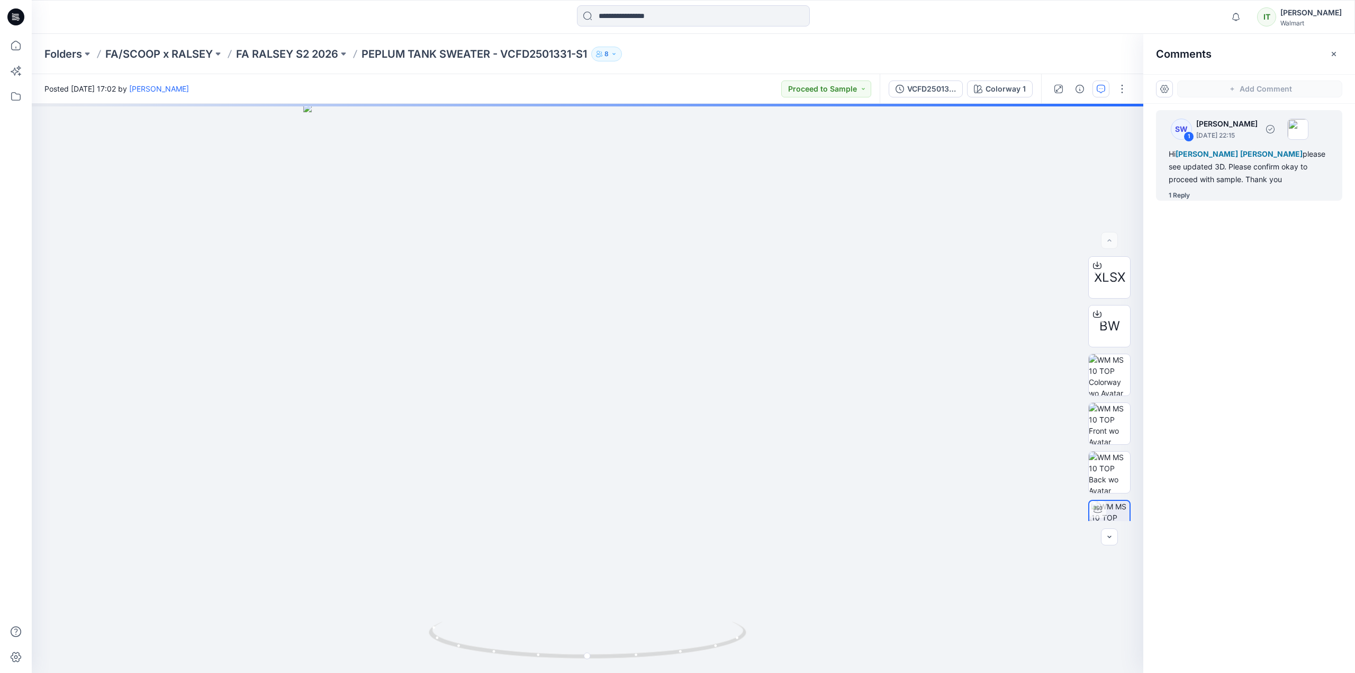
click at [1183, 194] on div "1 Reply" at bounding box center [1179, 195] width 21 height 11
click at [1238, 185] on div "Hi [PERSON_NAME] [PERSON_NAME] please see updated 3D. Please confirm okay to pr…" at bounding box center [1249, 167] width 161 height 38
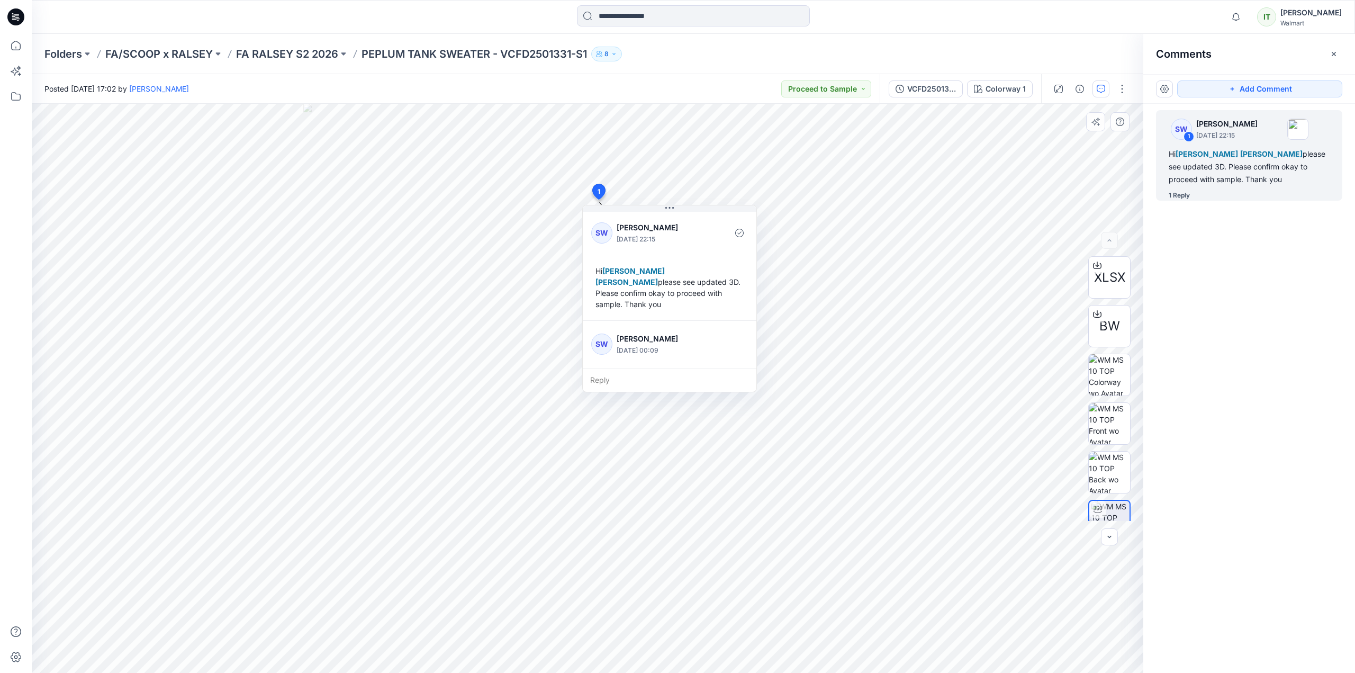
scroll to position [30, 0]
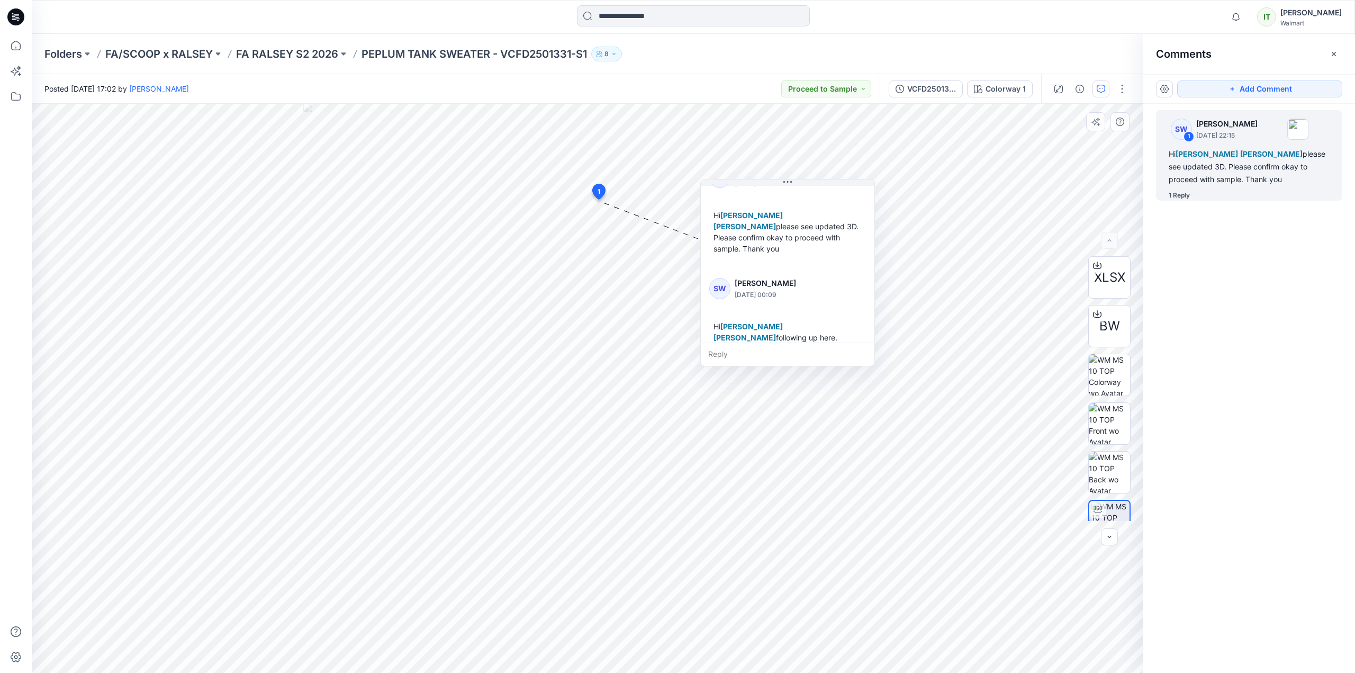
drag, startPoint x: 685, startPoint y: 210, endPoint x: 792, endPoint y: 186, distance: 109.6
click at [791, 183] on icon at bounding box center [788, 182] width 8 height 8
